Goal: Task Accomplishment & Management: Manage account settings

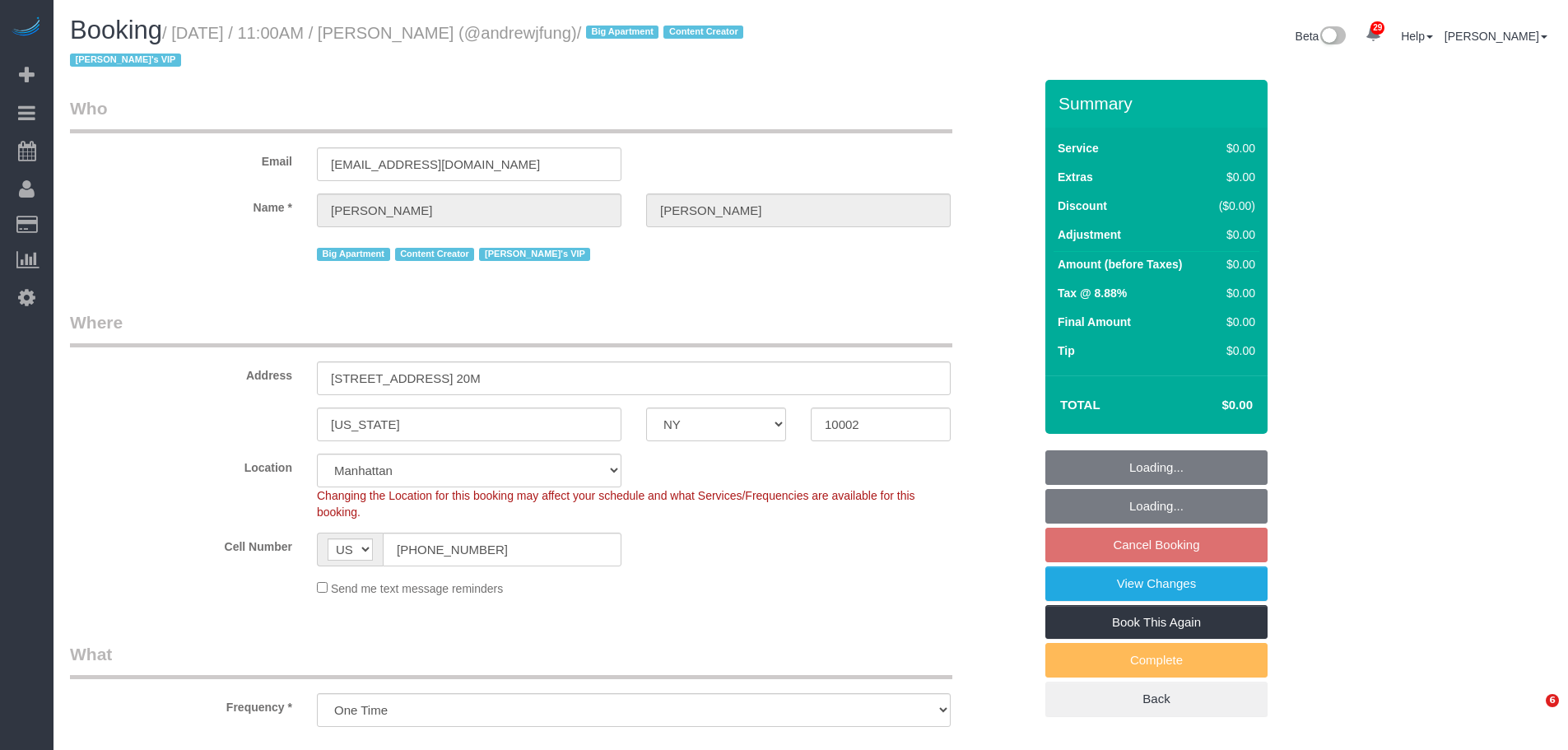
select select "NY"
select select "number:89"
select select "number:90"
select select "number:15"
select select "number:7"
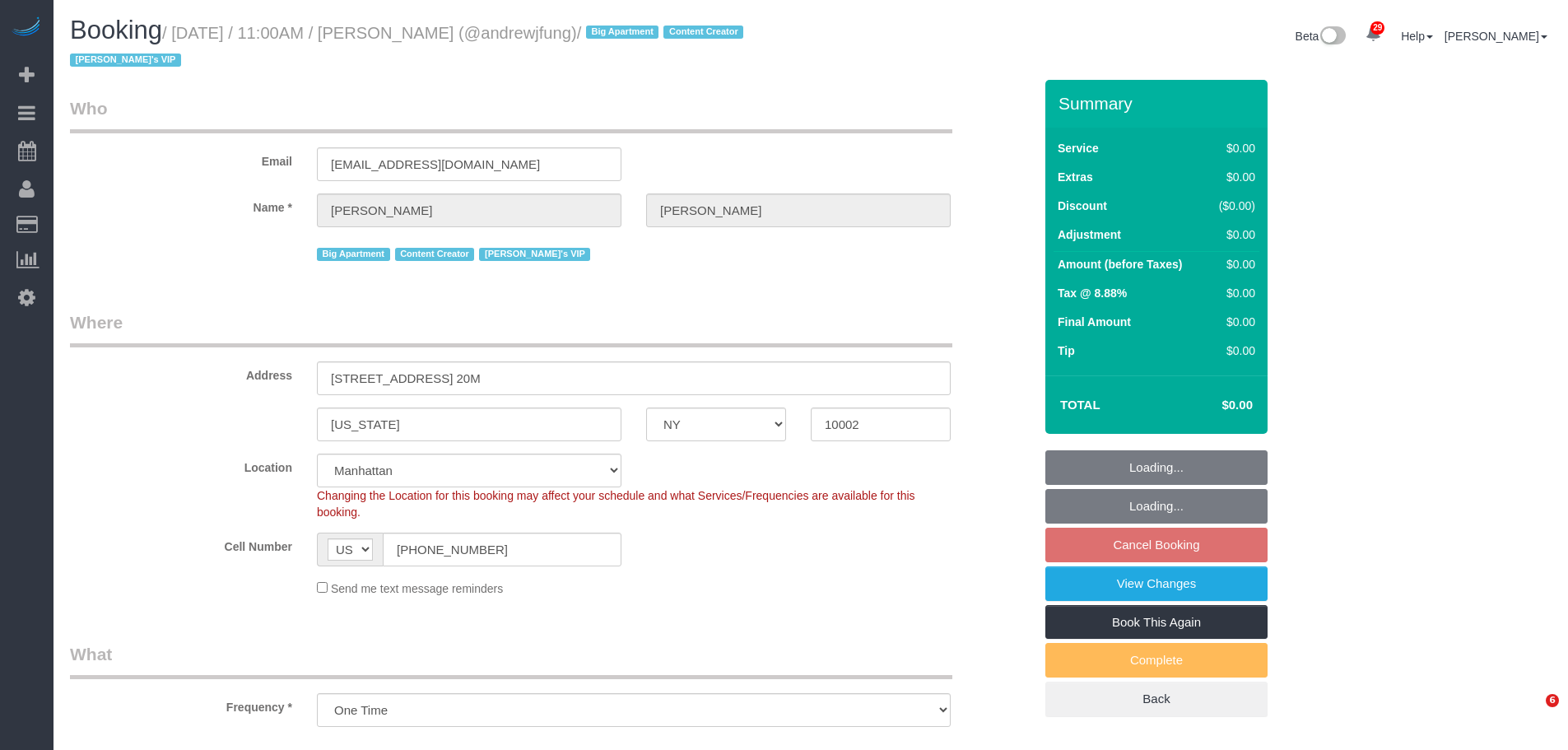
scroll to position [988, 0]
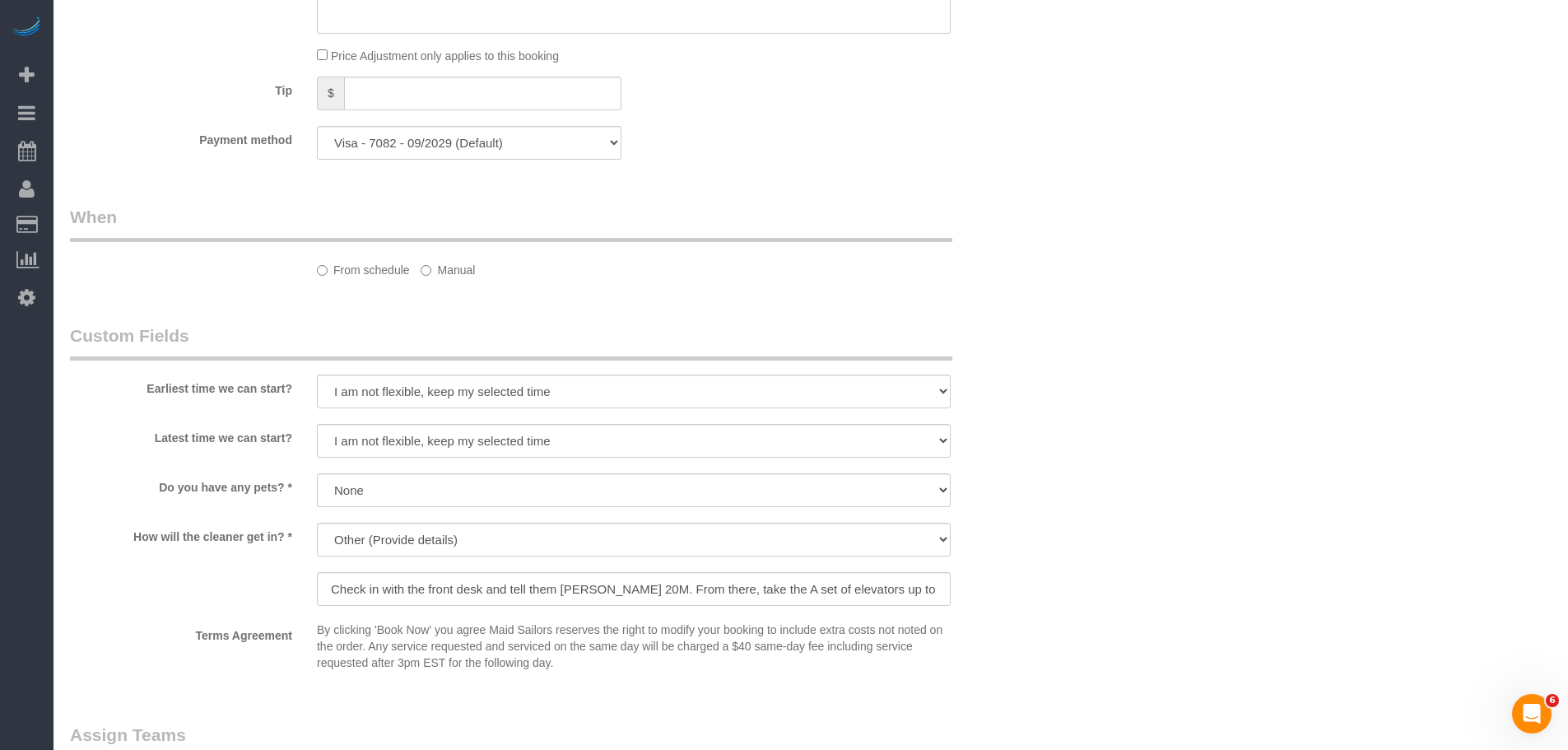
select select "2"
select select "240"
select select "spot2"
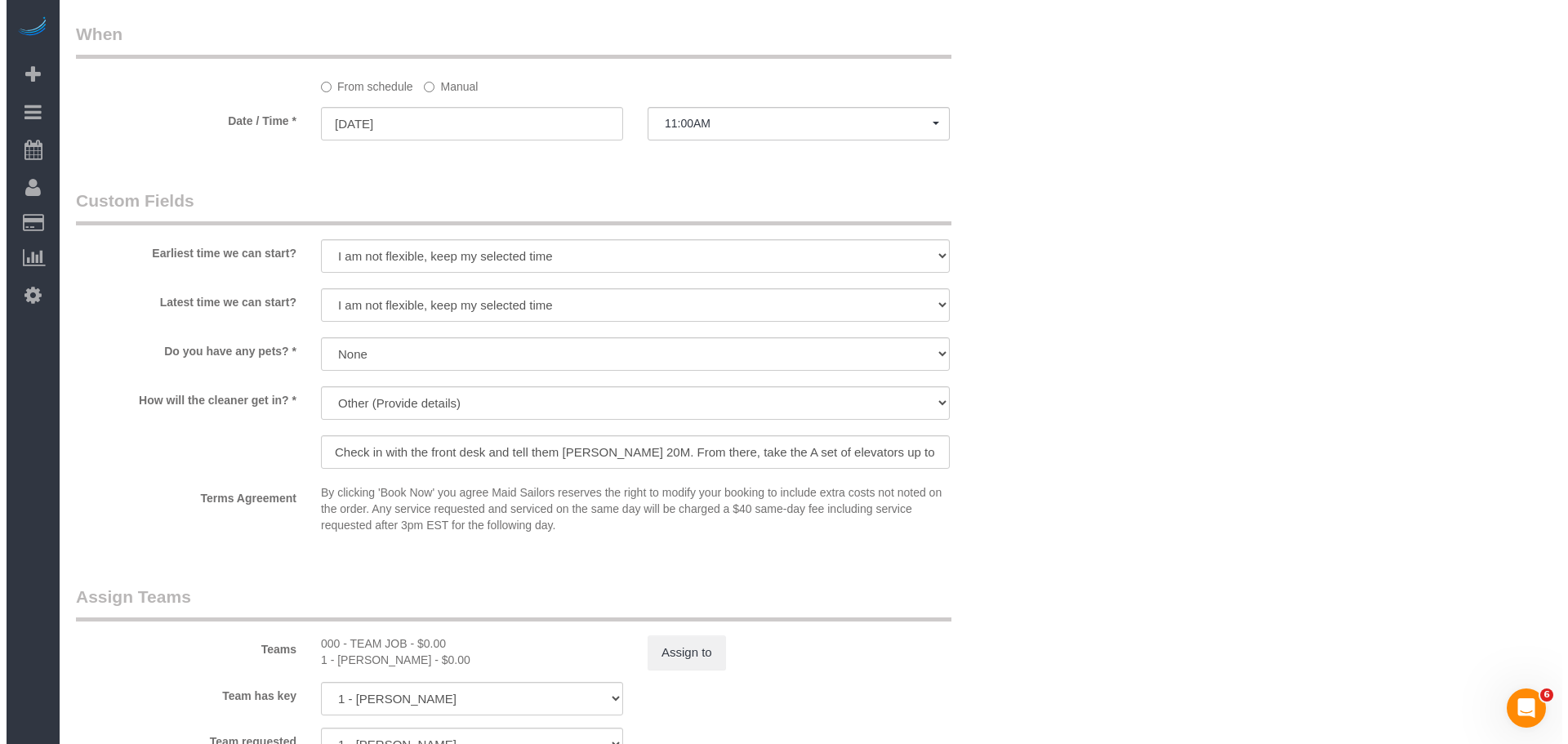
scroll to position [1470, 0]
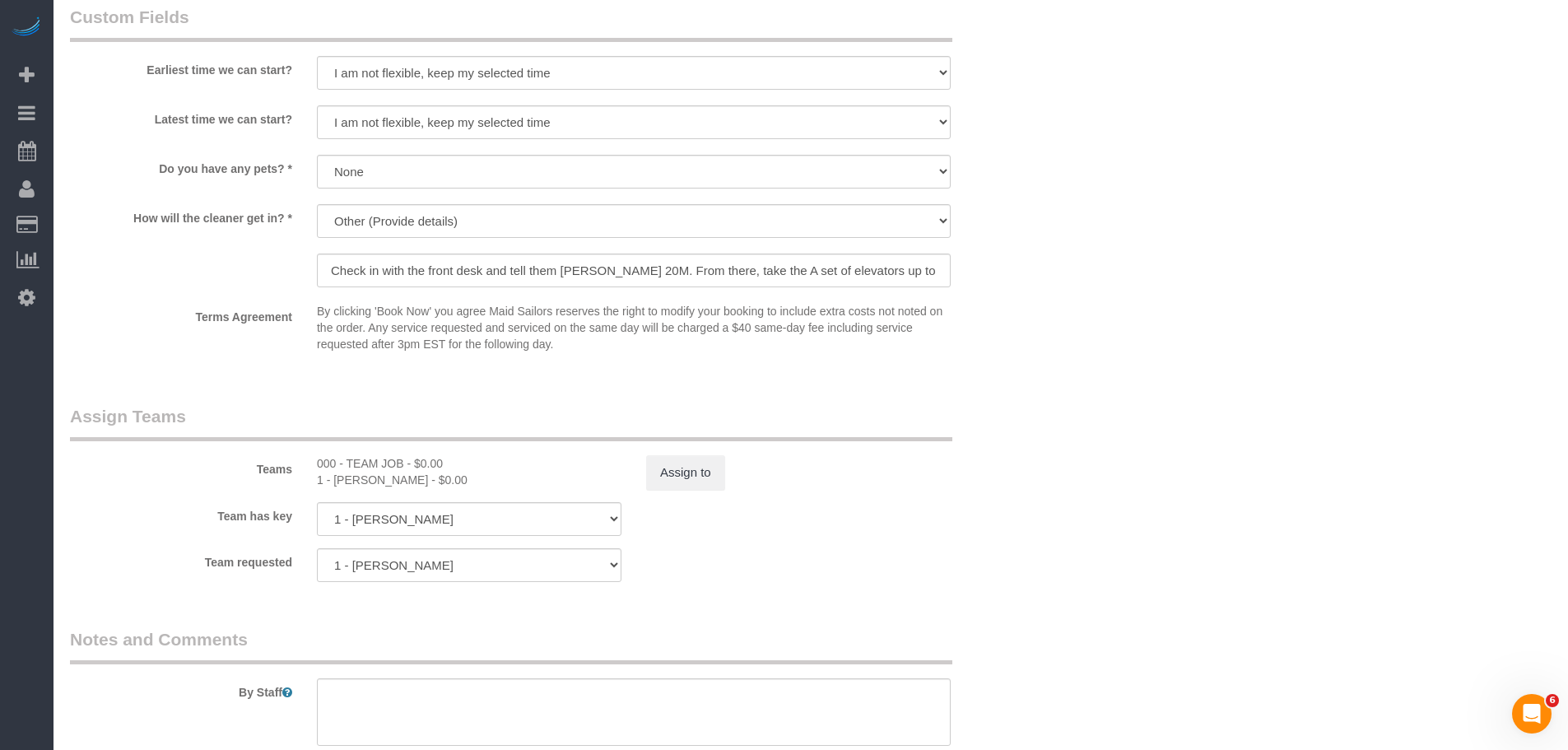
click at [685, 455] on div "Teams 000 - TEAM JOB - $0.00 1 - [PERSON_NAME] - $0.00 Assign to" at bounding box center [552, 447] width 988 height 86
click at [685, 484] on button "Assign to" at bounding box center [686, 472] width 79 height 35
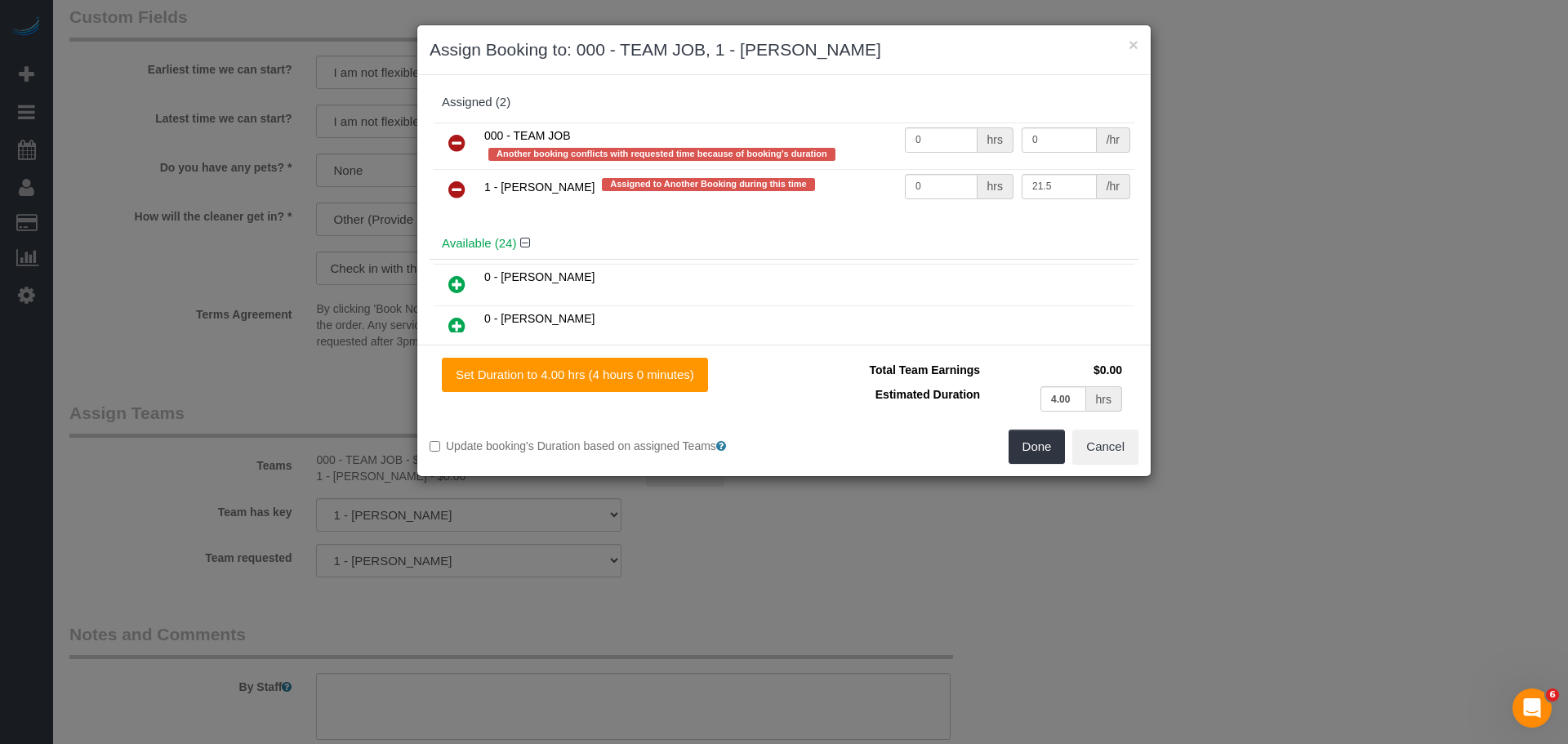
drag, startPoint x: 448, startPoint y: 190, endPoint x: 513, endPoint y: 211, distance: 68.3
click at [448, 190] on link at bounding box center [457, 190] width 38 height 33
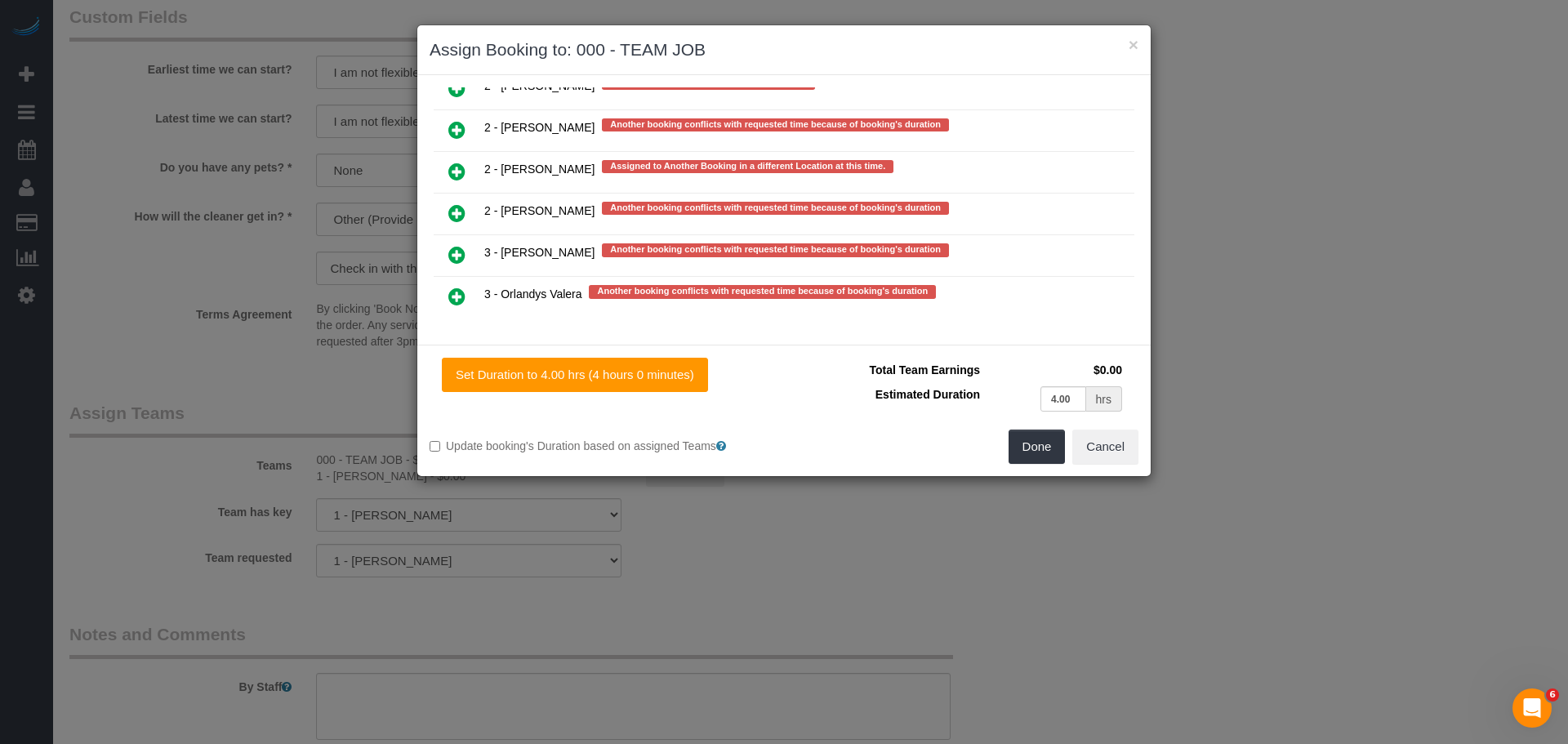
scroll to position [3405, 0]
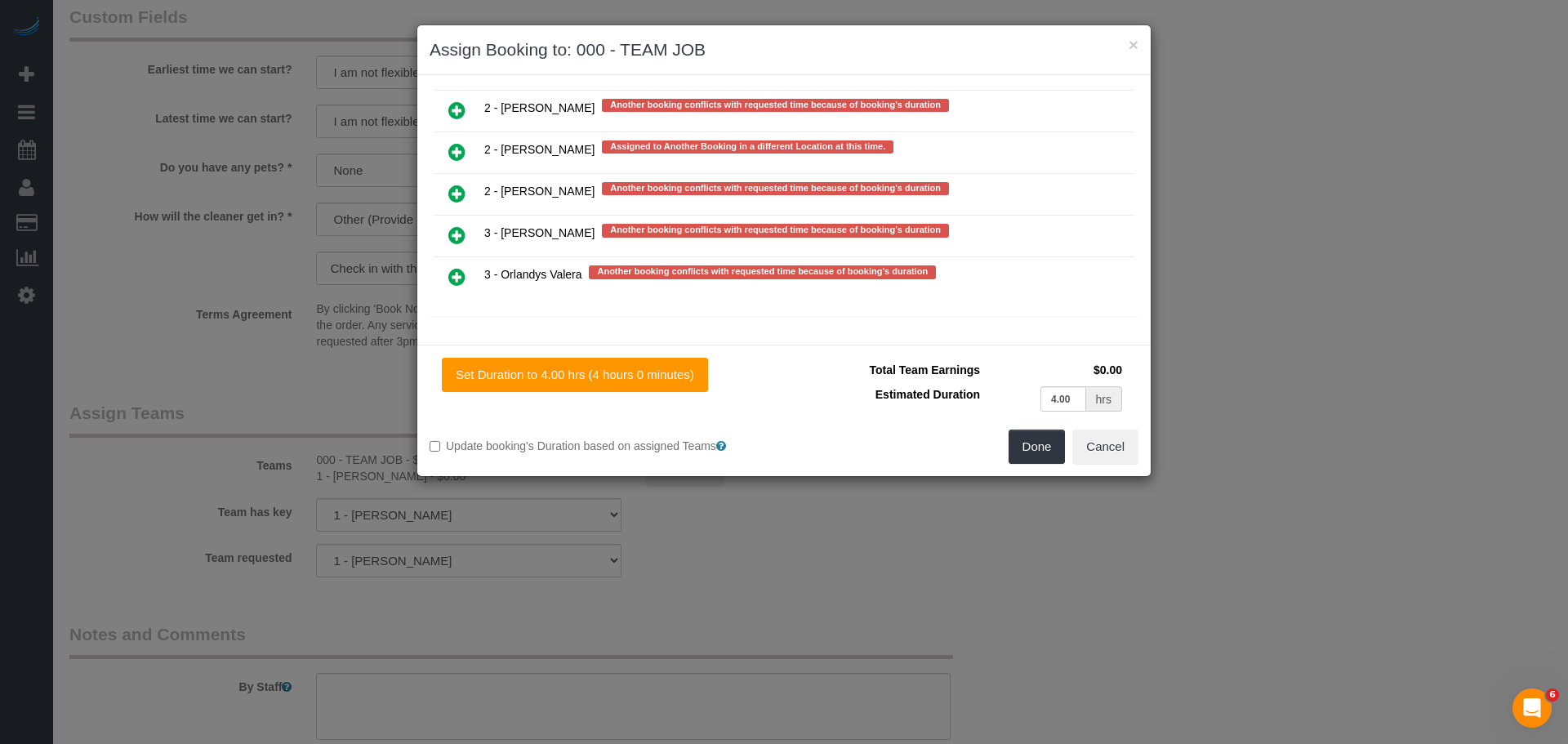
click at [463, 236] on icon at bounding box center [457, 235] width 17 height 20
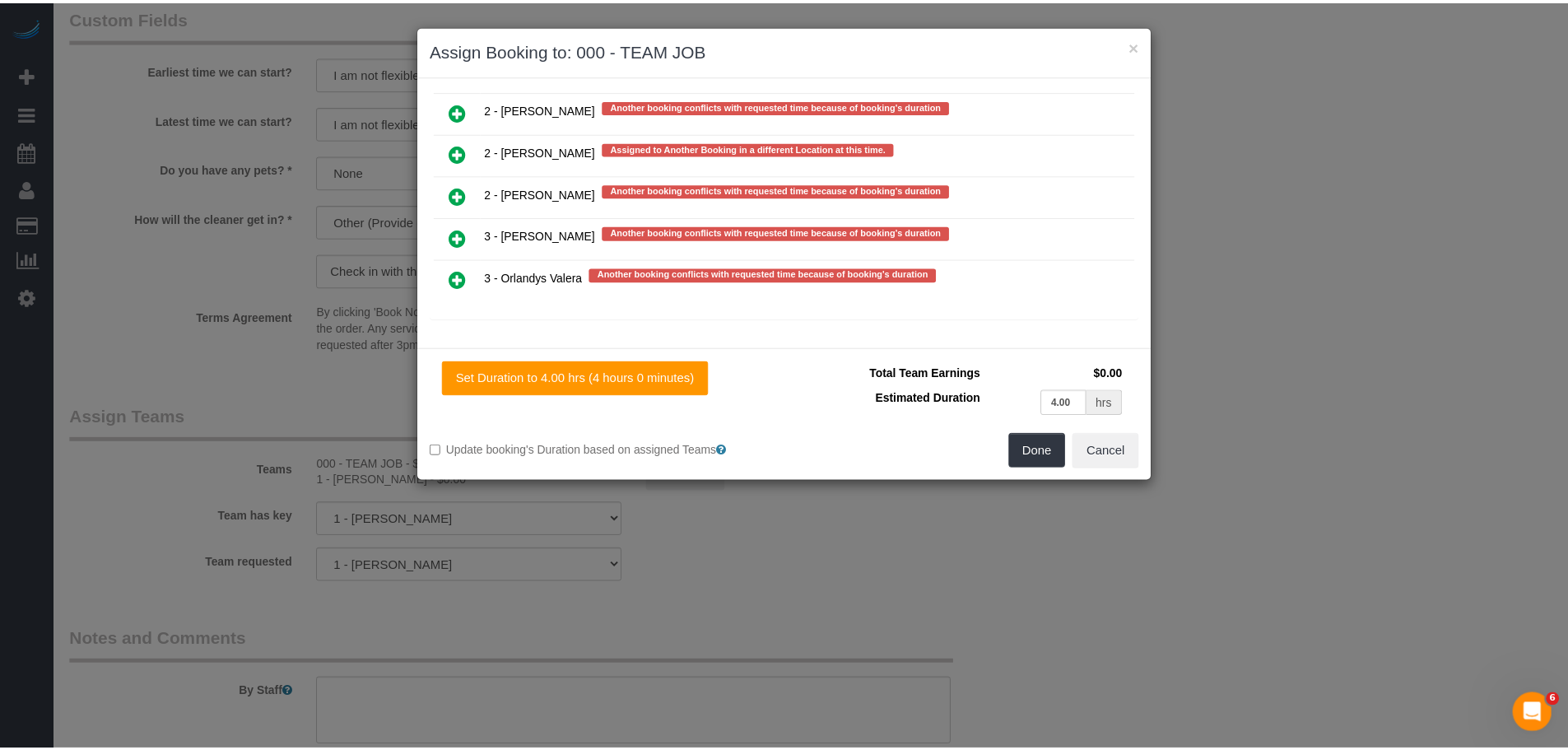
scroll to position [3438, 0]
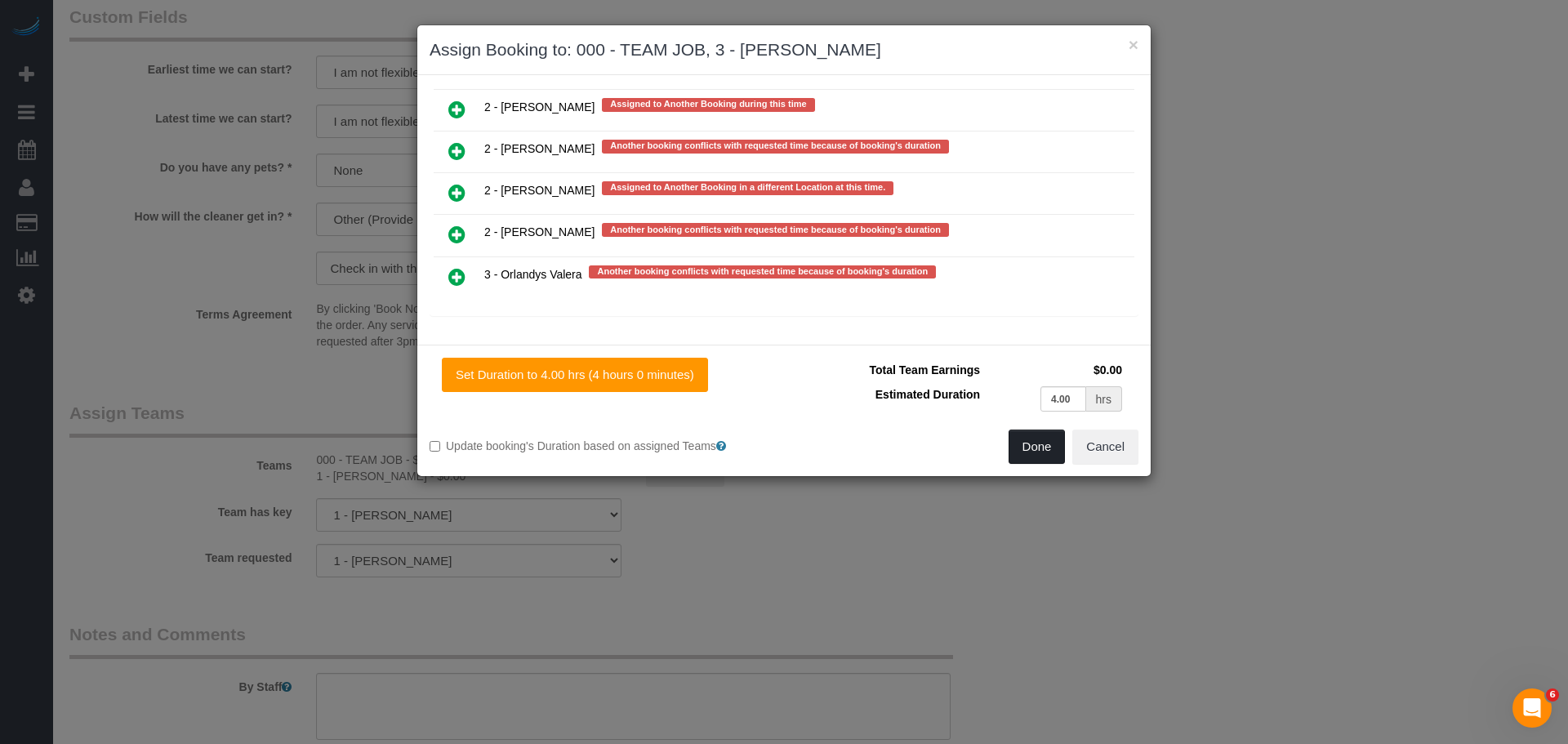
click at [1040, 450] on button "Done" at bounding box center [1036, 447] width 57 height 34
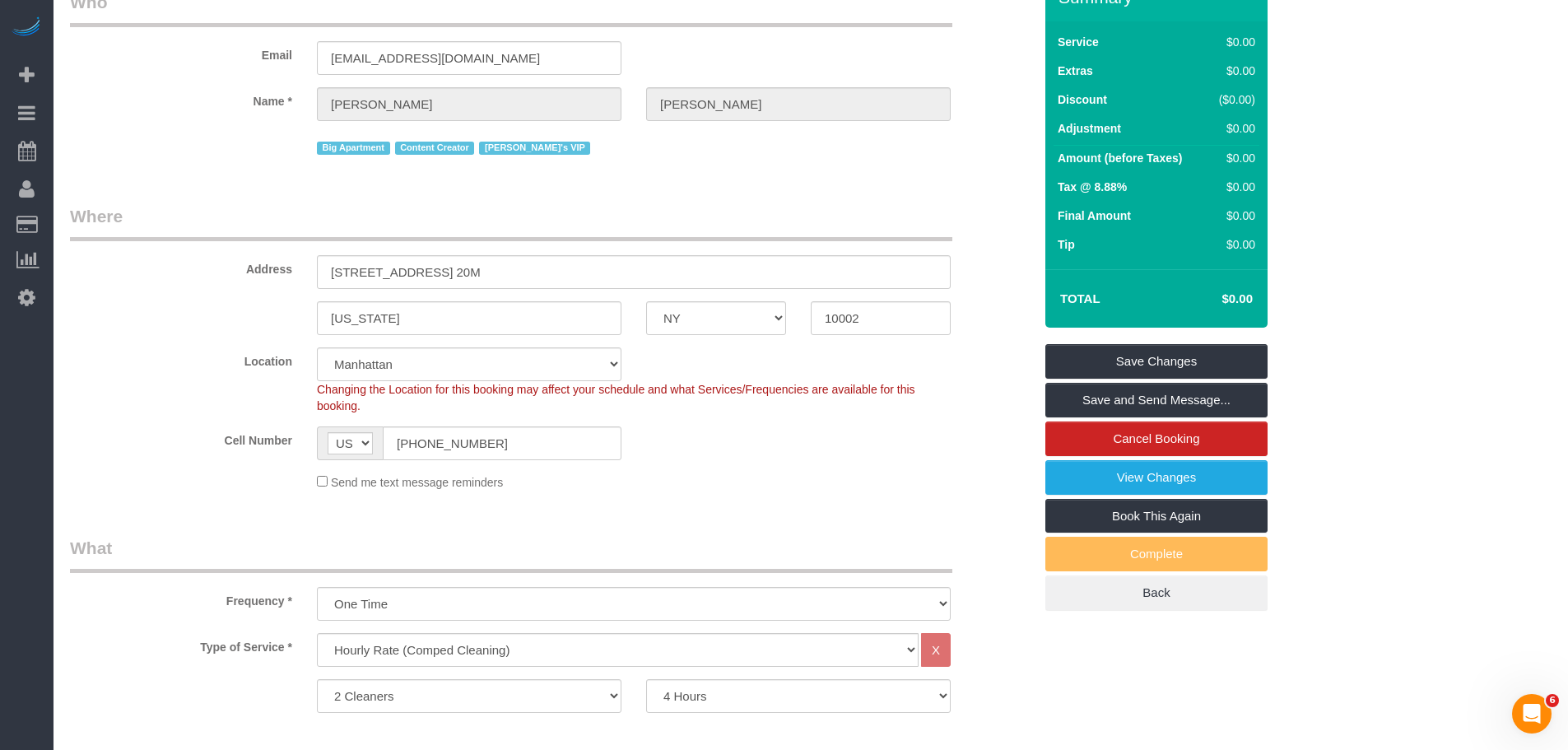
scroll to position [82, 0]
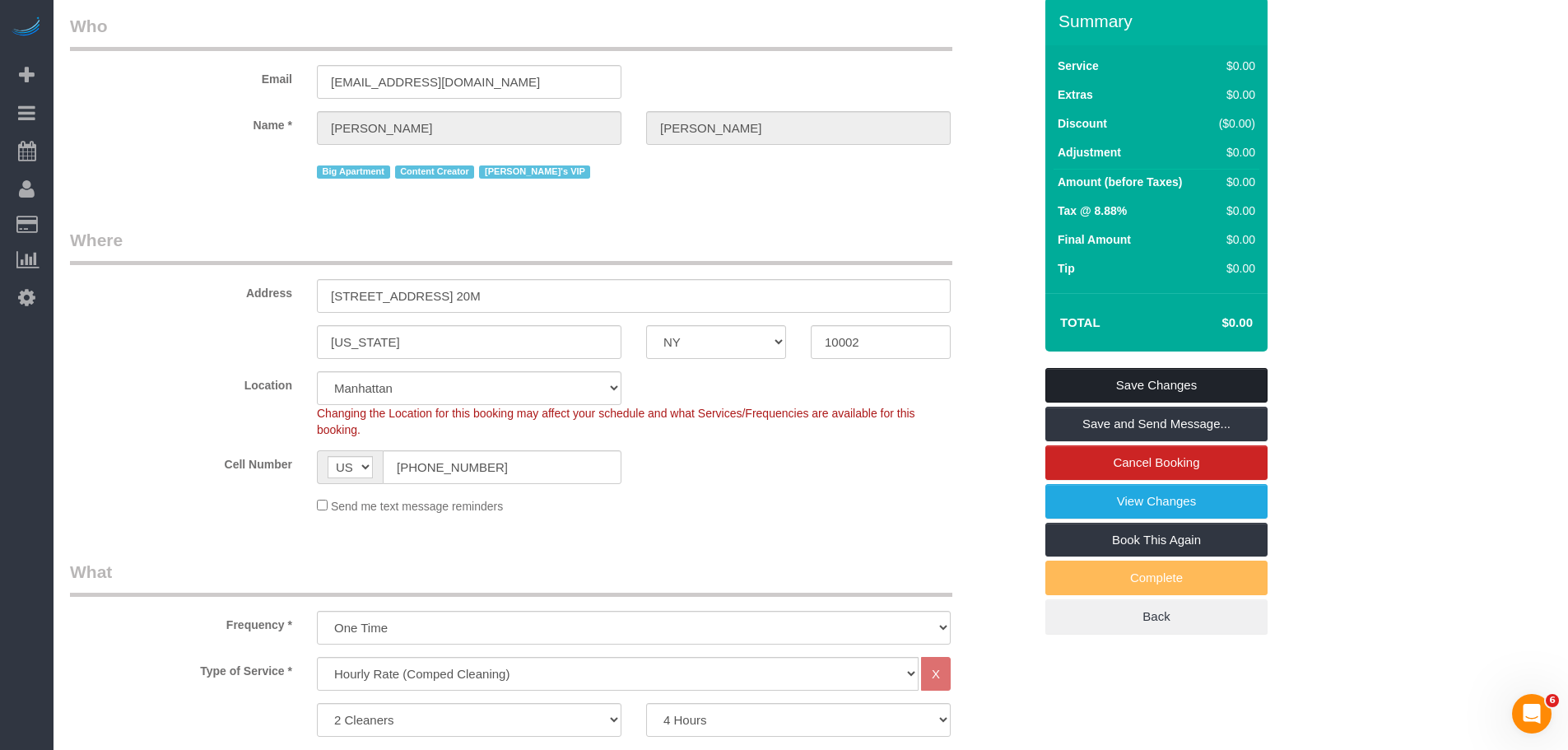
click at [1150, 378] on link "Save Changes" at bounding box center [1157, 385] width 222 height 35
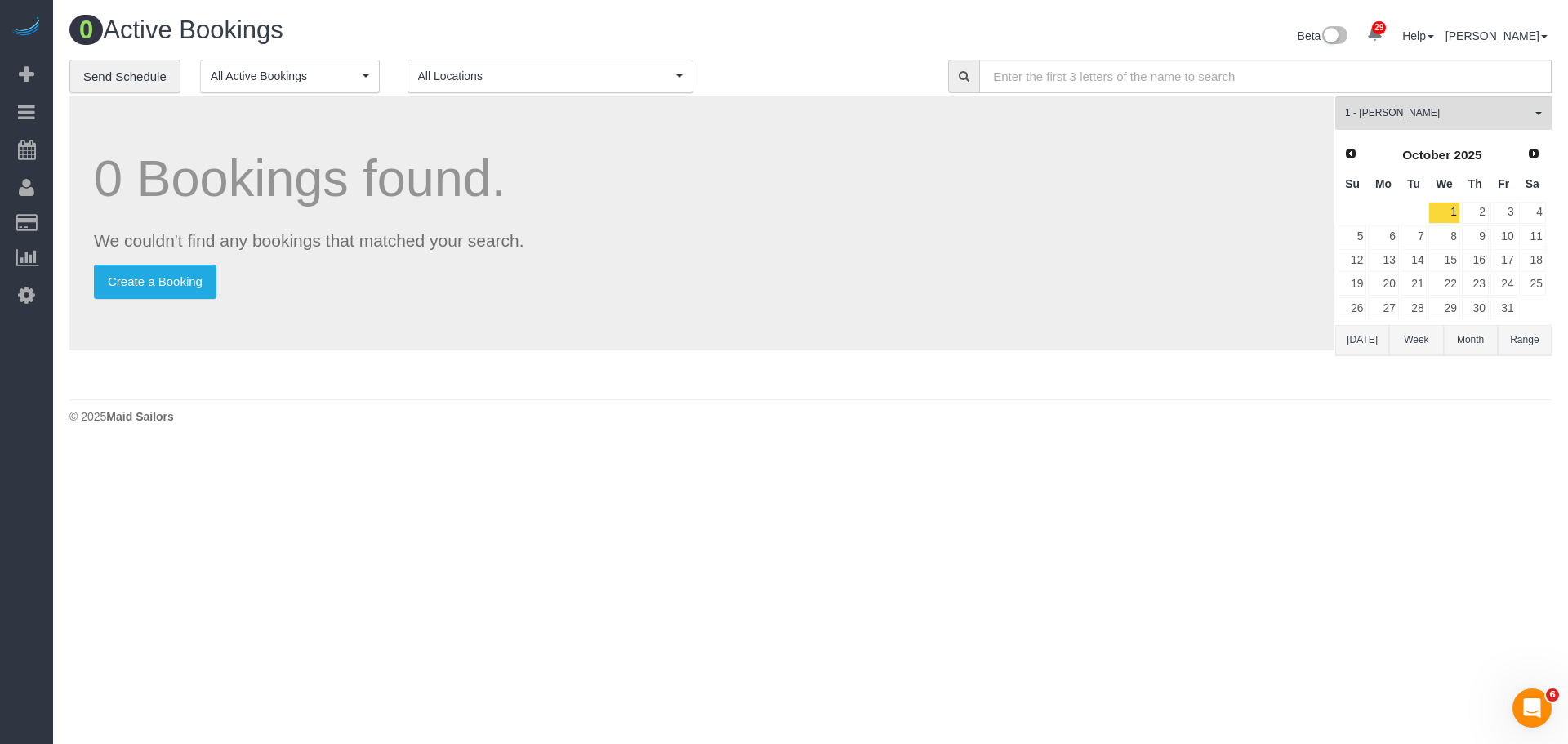
click at [1311, 426] on footer "© 2025 Maid Sailors" at bounding box center [810, 416] width 1482 height 33
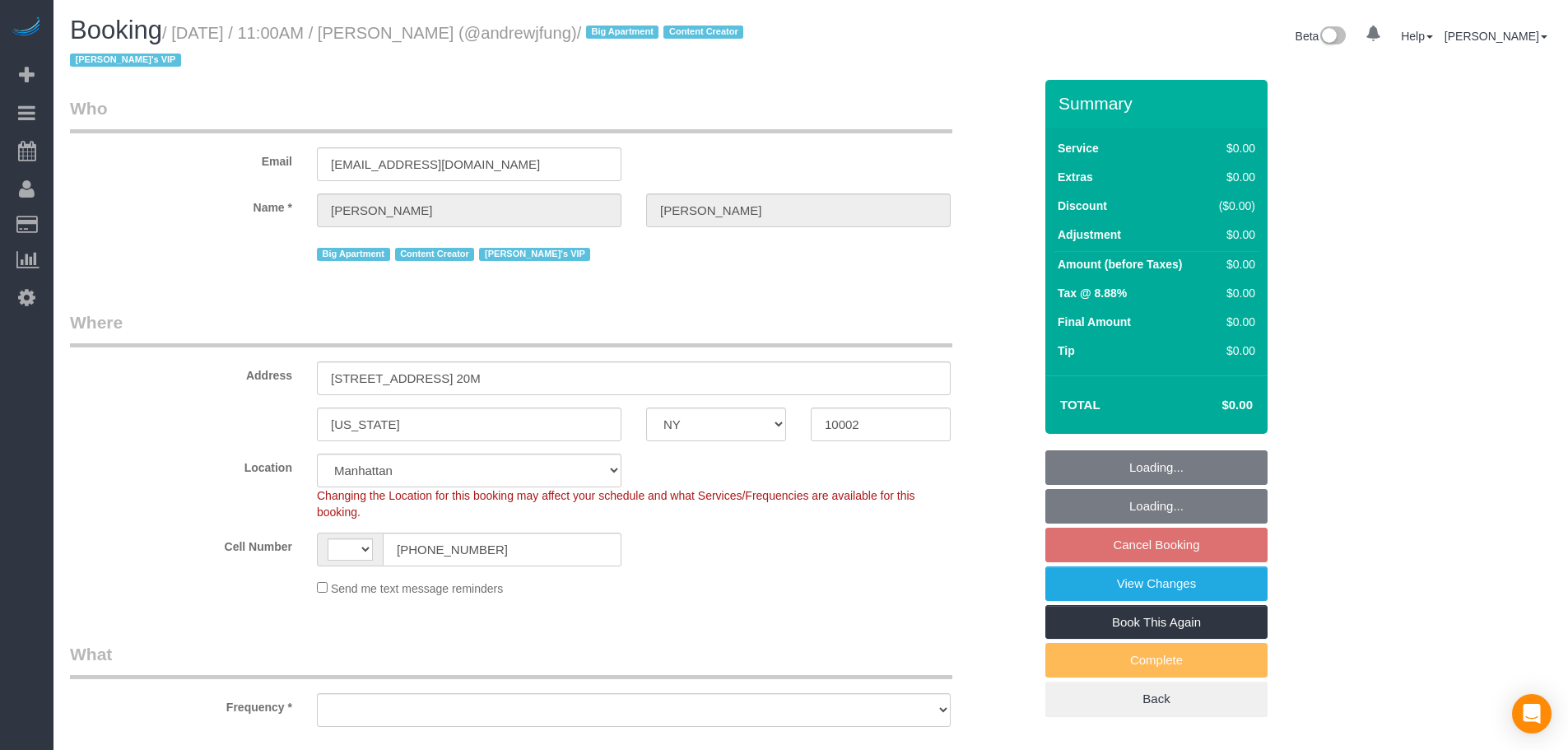
select select "NY"
select select "string:stripe-pm_1QiJxn4VGloSiKo7Fhgdkn6Z"
select select "spot2"
select select "2"
select select "240"
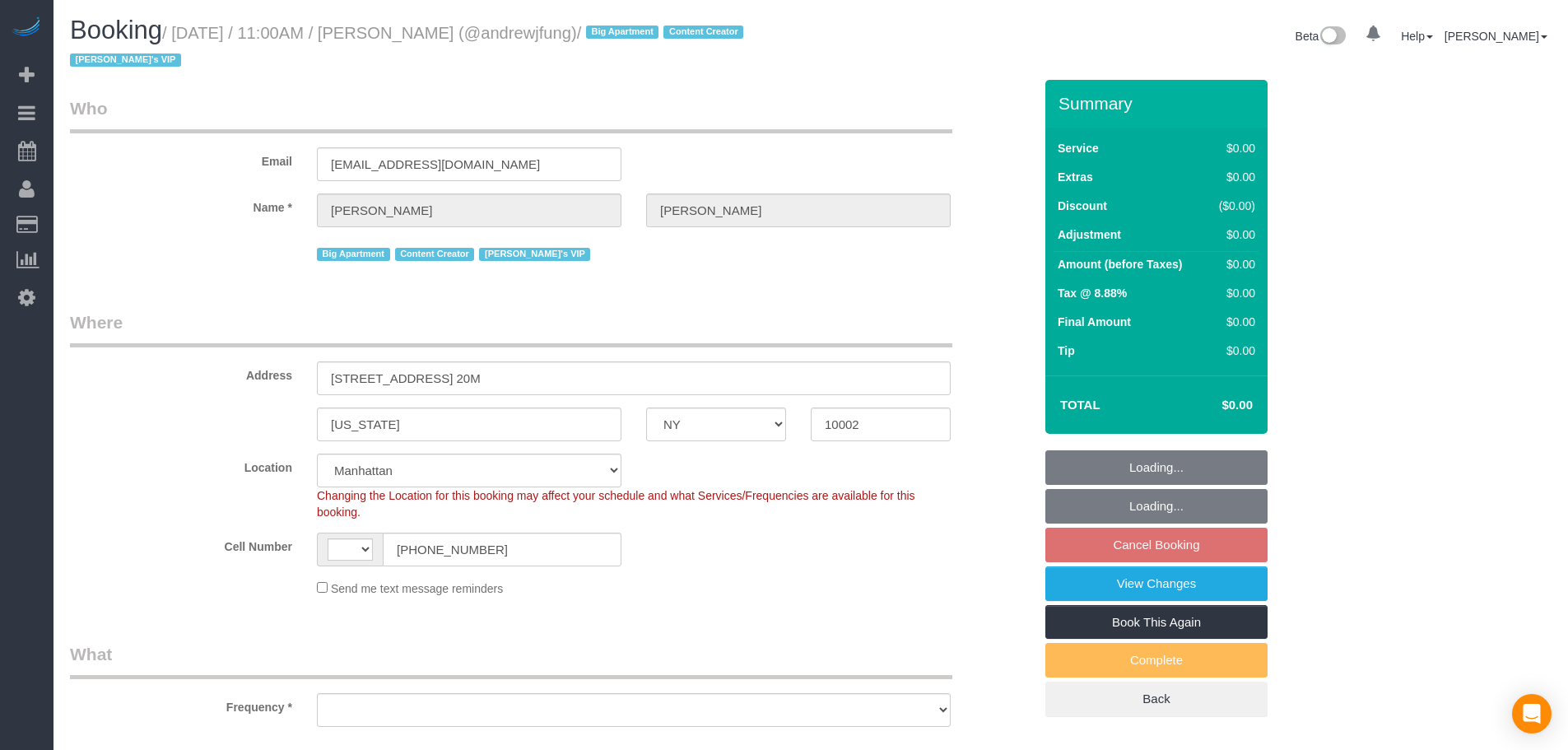
select select "number:89"
select select "number:90"
select select "number:15"
select select "number:7"
select select "string:US"
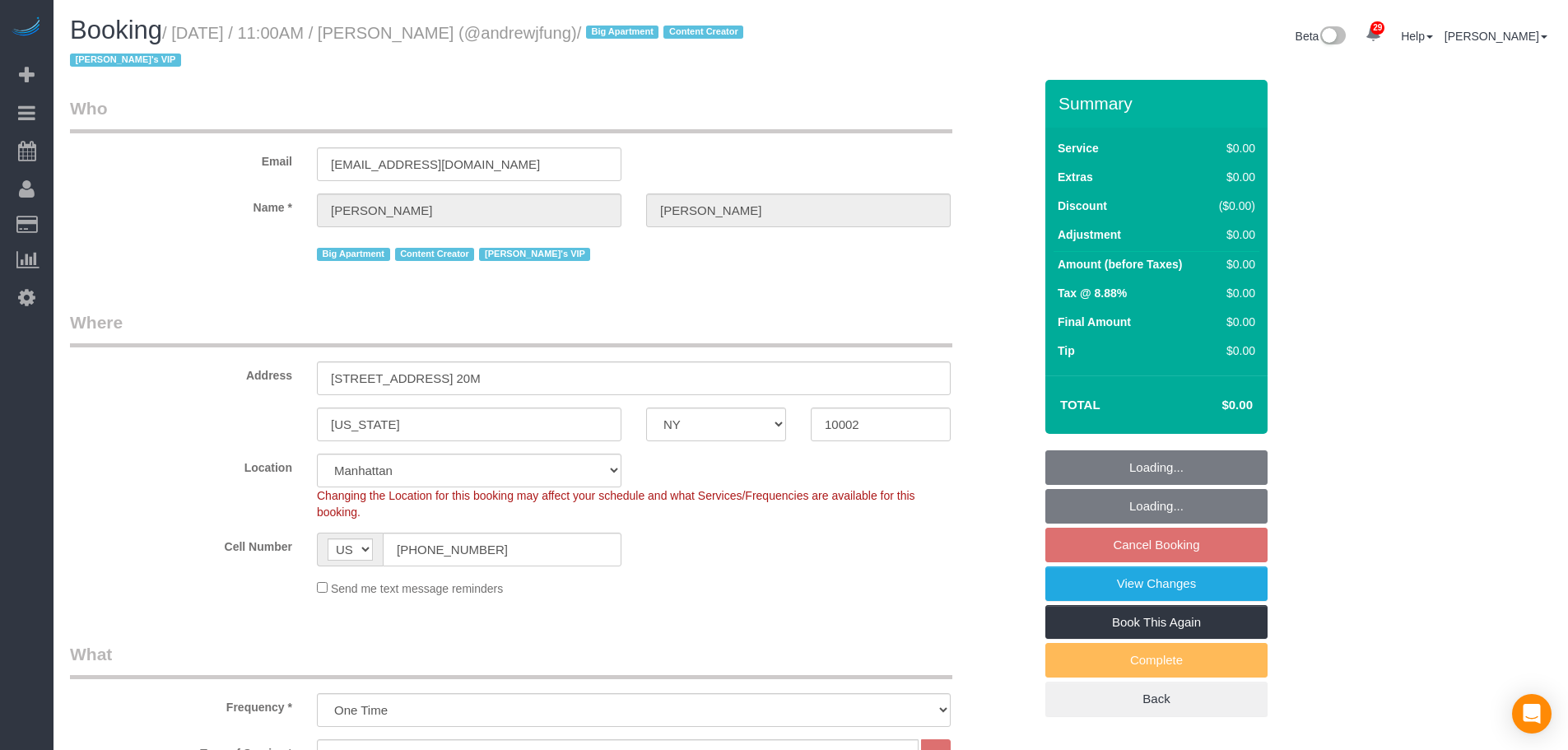
select select "object:1940"
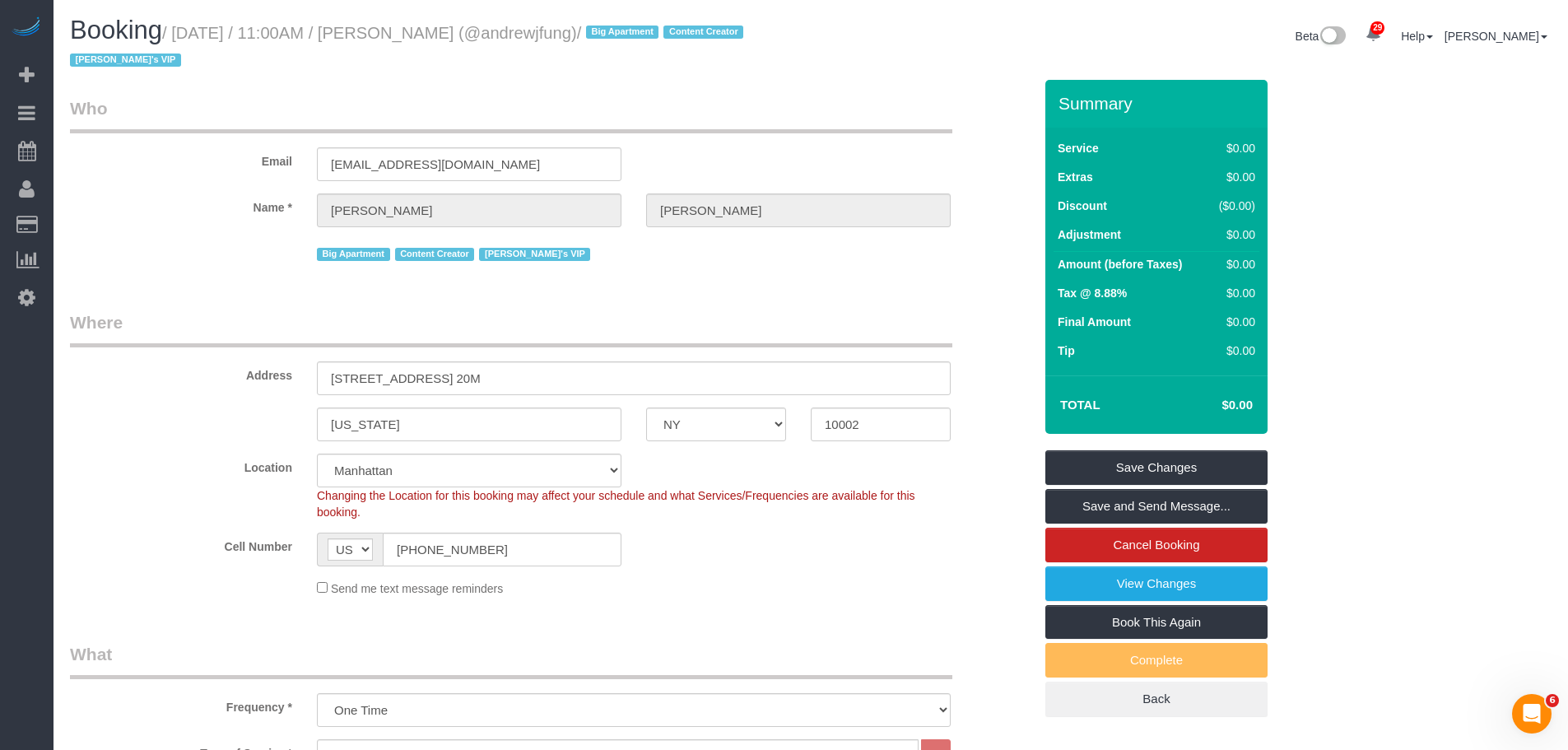
drag, startPoint x: 947, startPoint y: 35, endPoint x: 1219, endPoint y: 5, distance: 273.6
click at [947, 35] on div "Beta 29 Your Notifications You have 0 alerts × You have 5 to charge for 09/26/2…" at bounding box center [1188, 38] width 753 height 44
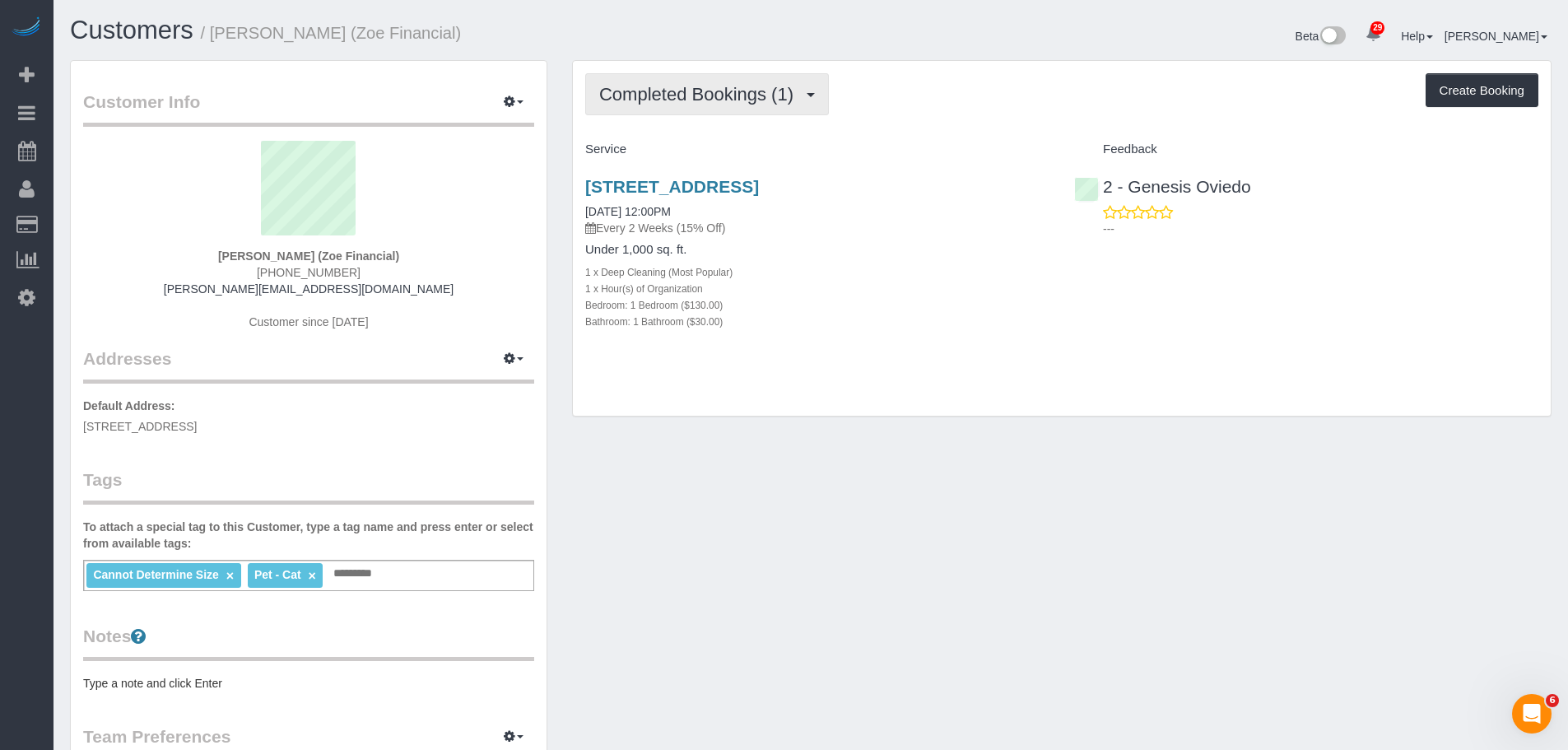
click at [728, 93] on span "Completed Bookings (1)" at bounding box center [700, 94] width 202 height 21
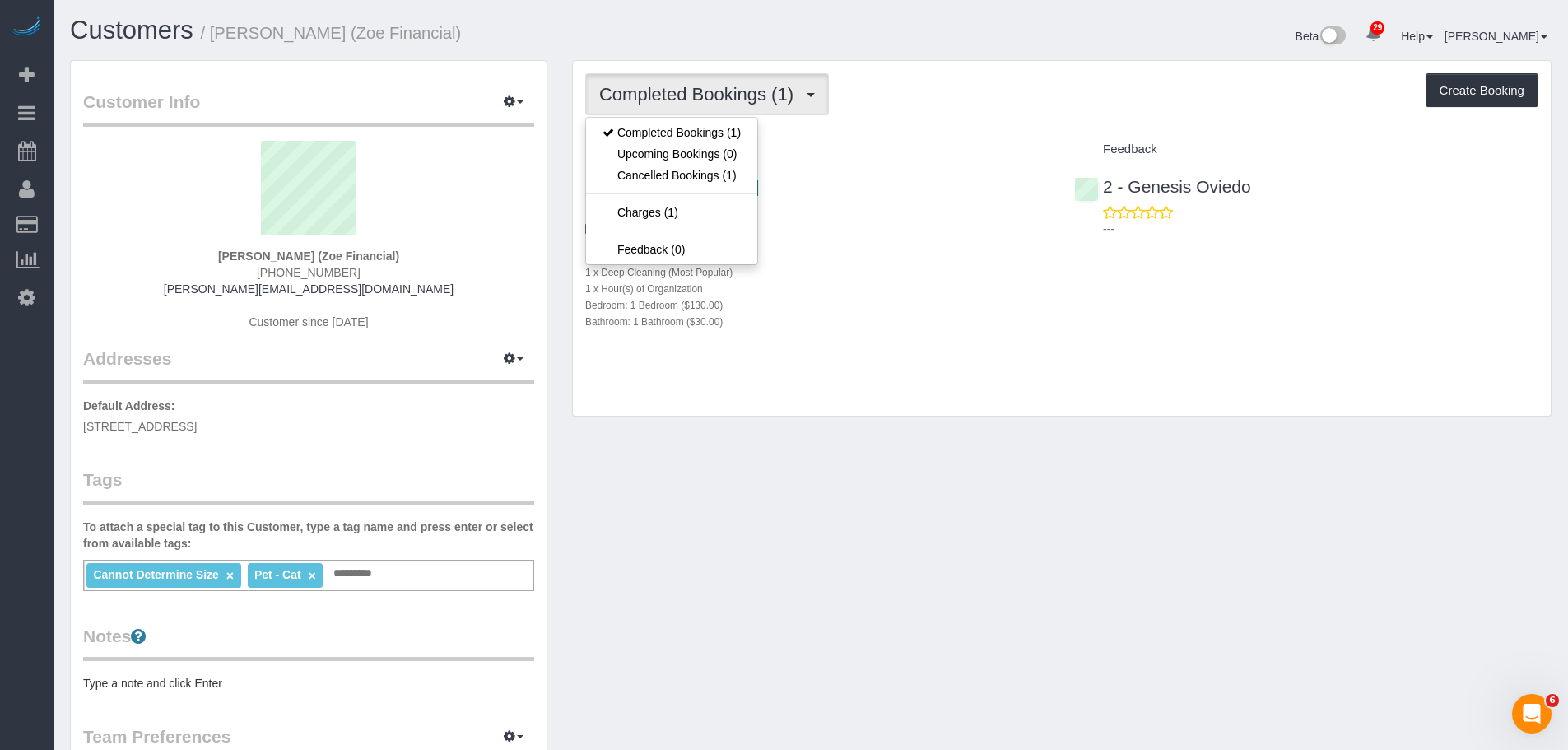
click at [1004, 96] on div "Completed Bookings (1) Completed Bookings (1) Upcoming Bookings (0) Cancelled B…" at bounding box center [1062, 94] width 954 height 42
